Goal: Navigation & Orientation: Find specific page/section

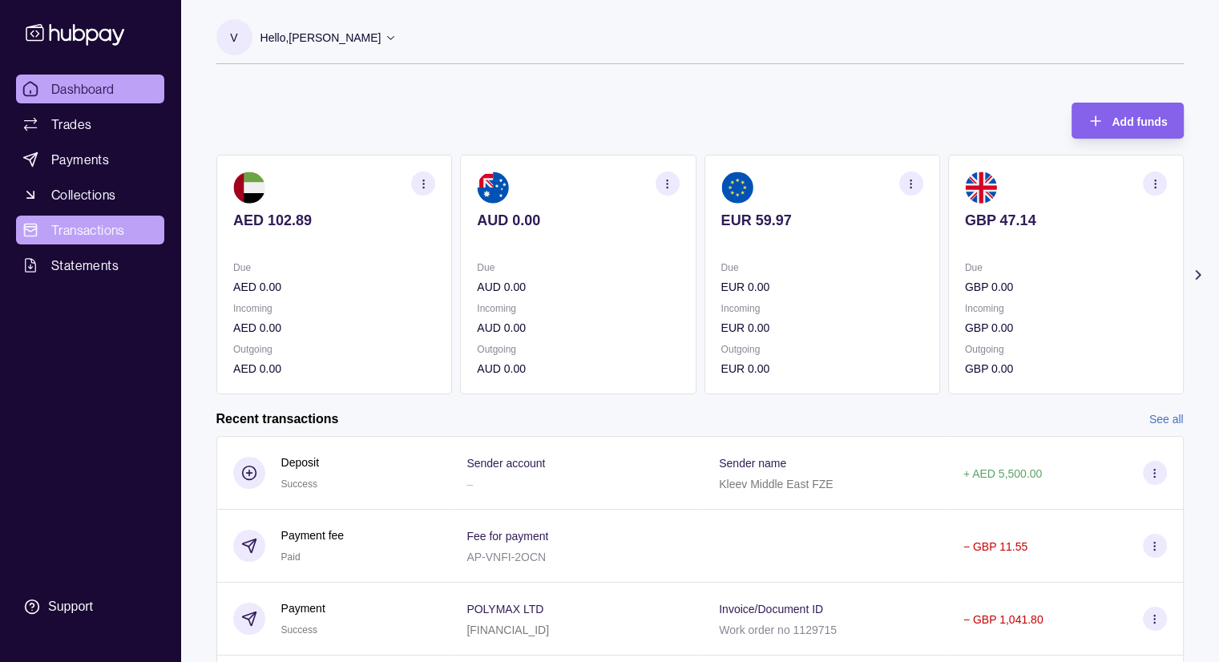
click at [126, 222] on link "Transactions" at bounding box center [90, 230] width 148 height 29
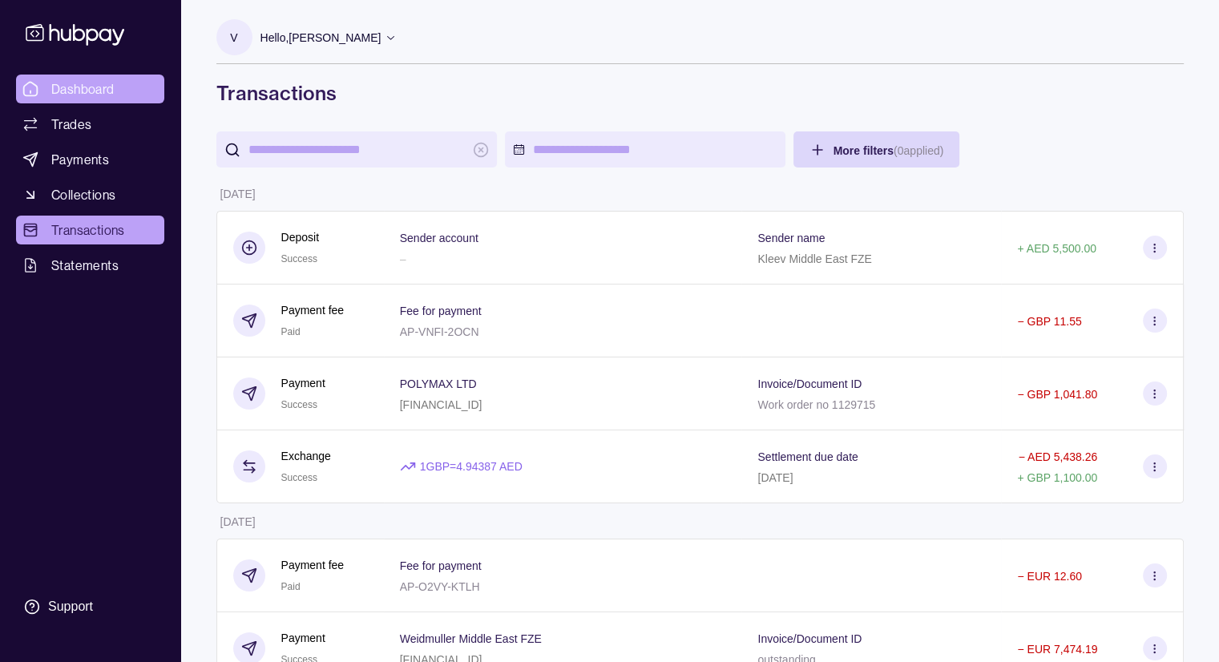
click at [75, 85] on span "Dashboard" at bounding box center [82, 88] width 63 height 19
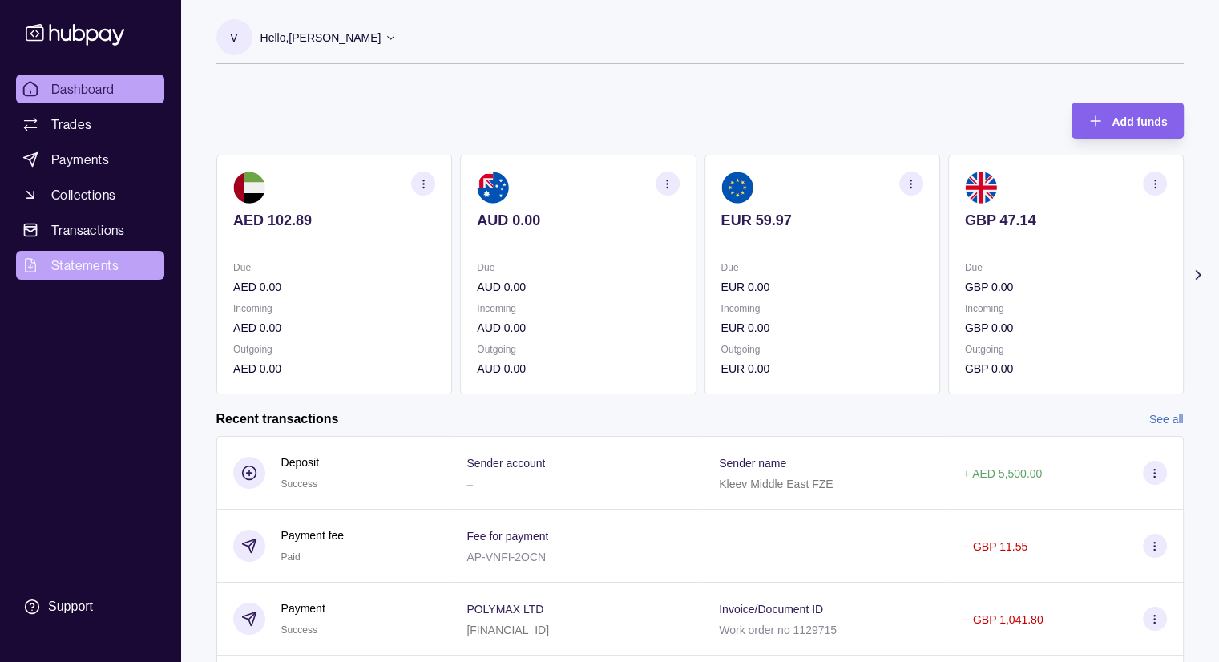
click at [95, 260] on span "Statements" at bounding box center [84, 265] width 67 height 19
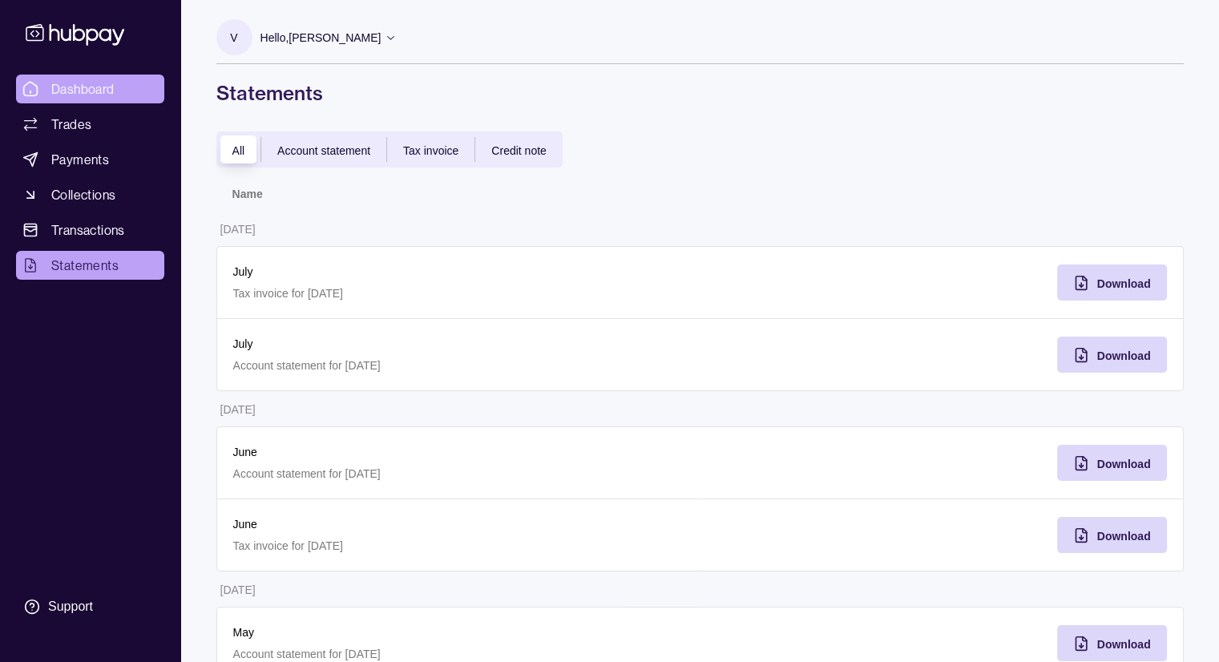
click at [107, 84] on span "Dashboard" at bounding box center [82, 88] width 63 height 19
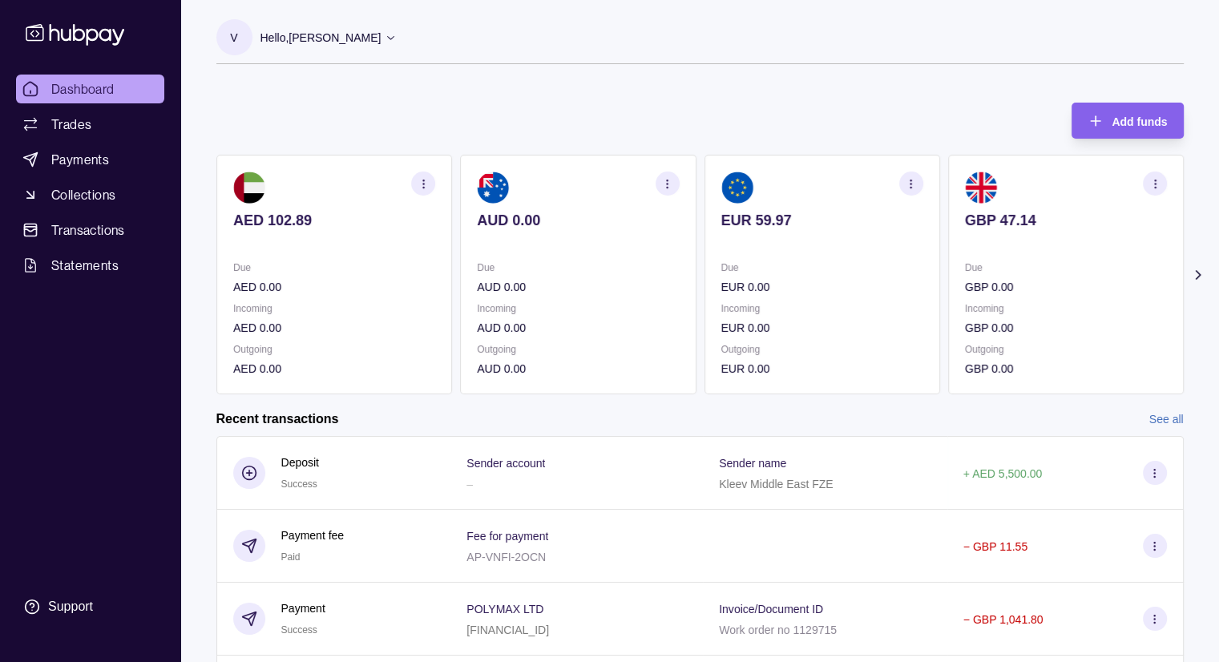
click at [75, 95] on span "Dashboard" at bounding box center [82, 88] width 63 height 19
click at [381, 38] on p "Hello, [PERSON_NAME]" at bounding box center [320, 38] width 121 height 18
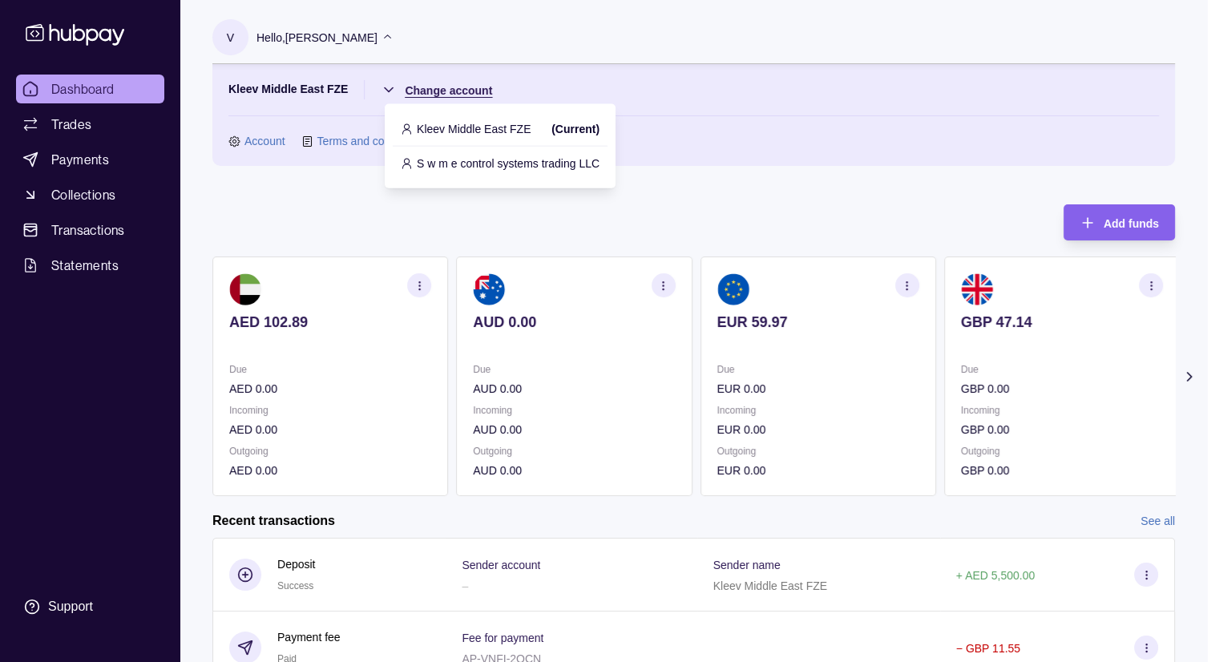
click at [387, 90] on html "Dashboard Trades Payments Collections Transactions Statements Support V Hello, …" at bounding box center [609, 477] width 1219 height 954
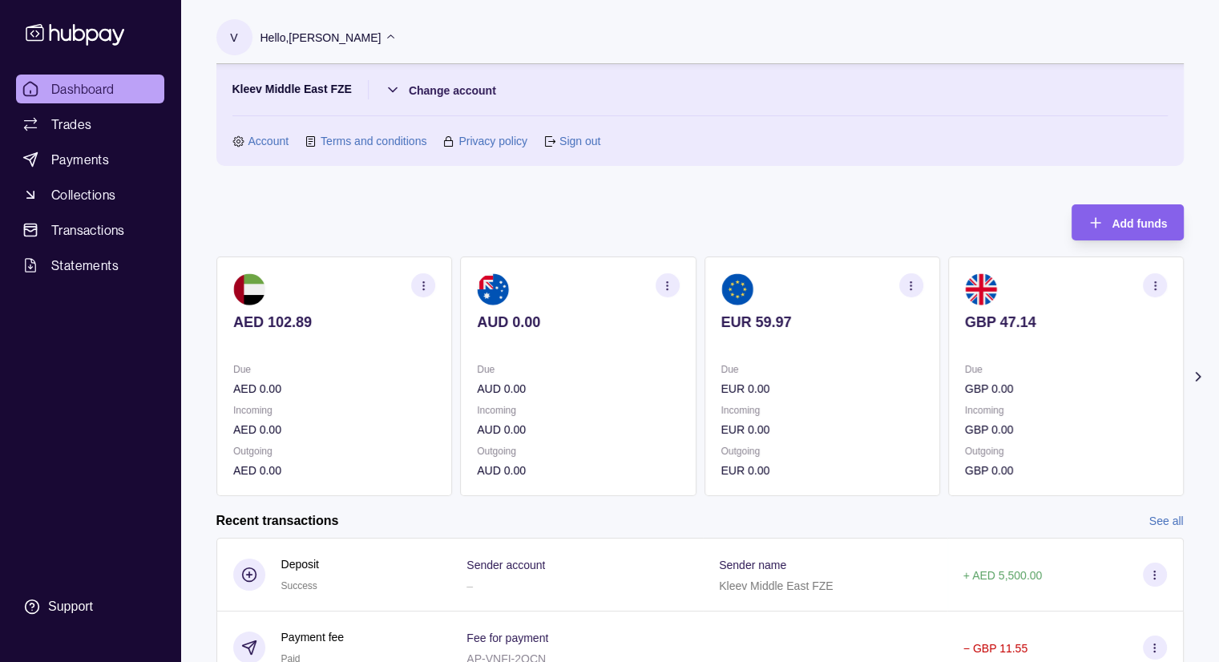
click at [170, 217] on html "Dashboard Trades Payments Collections Transactions Statements Support V Hello, …" at bounding box center [609, 477] width 1219 height 954
click at [397, 38] on icon at bounding box center [391, 37] width 12 height 12
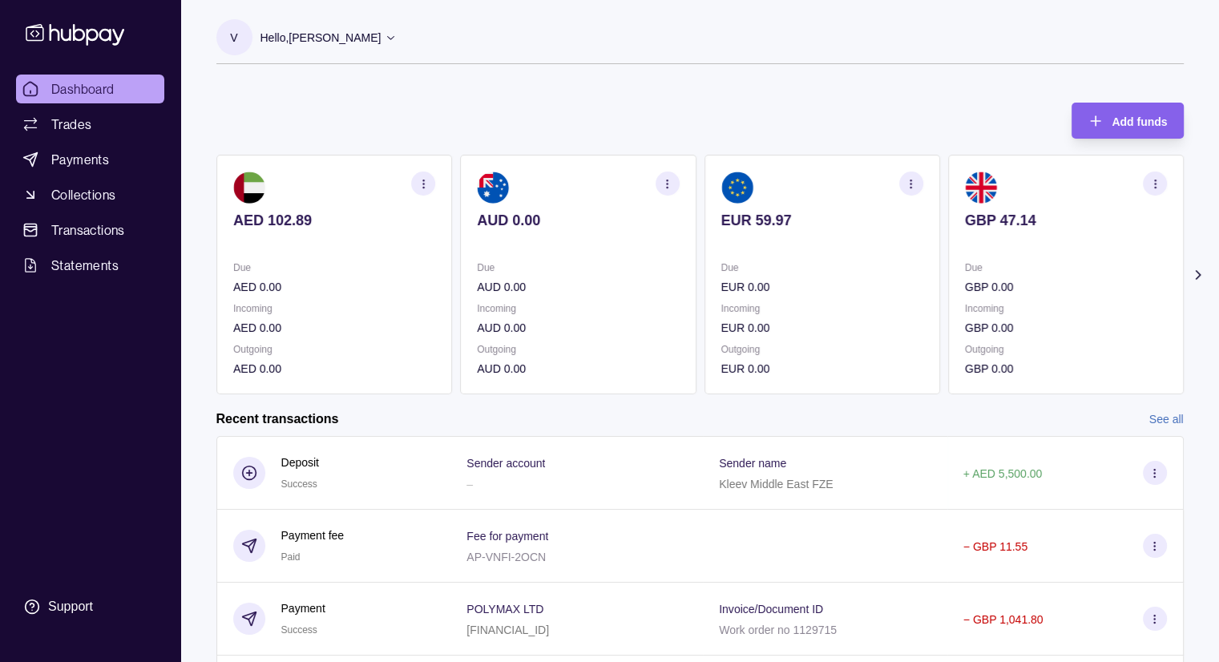
click at [397, 38] on icon at bounding box center [391, 37] width 12 height 12
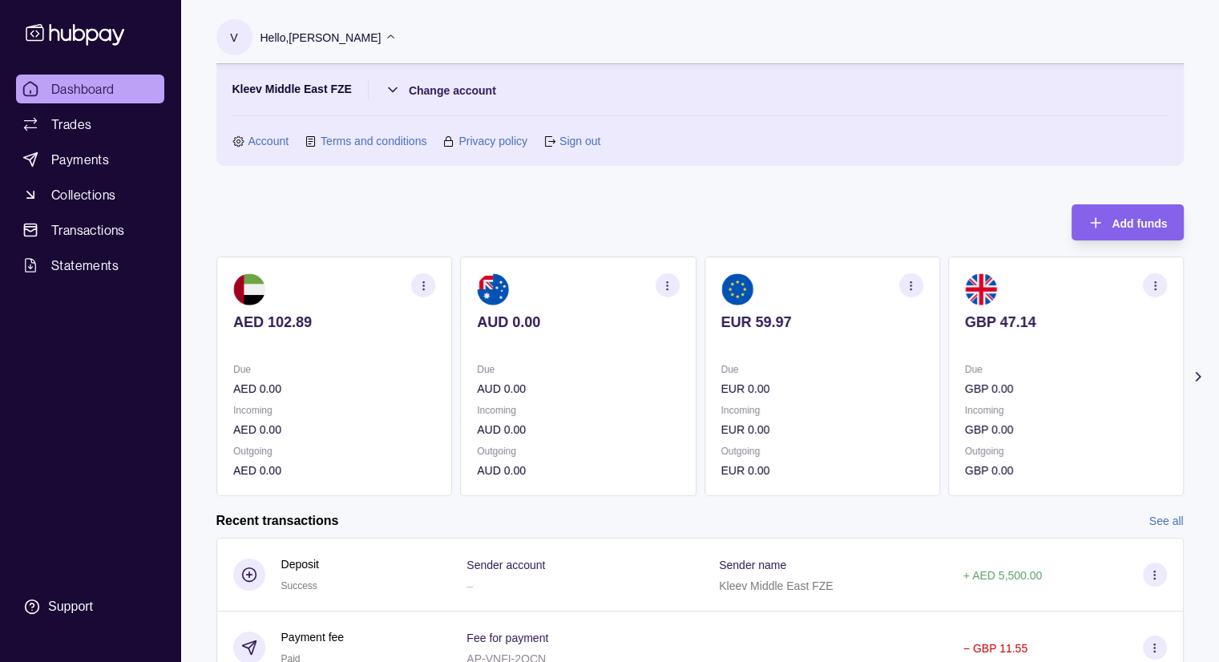
click at [570, 146] on link "Sign out" at bounding box center [579, 141] width 41 height 18
